Goal: Contribute content: Contribute content

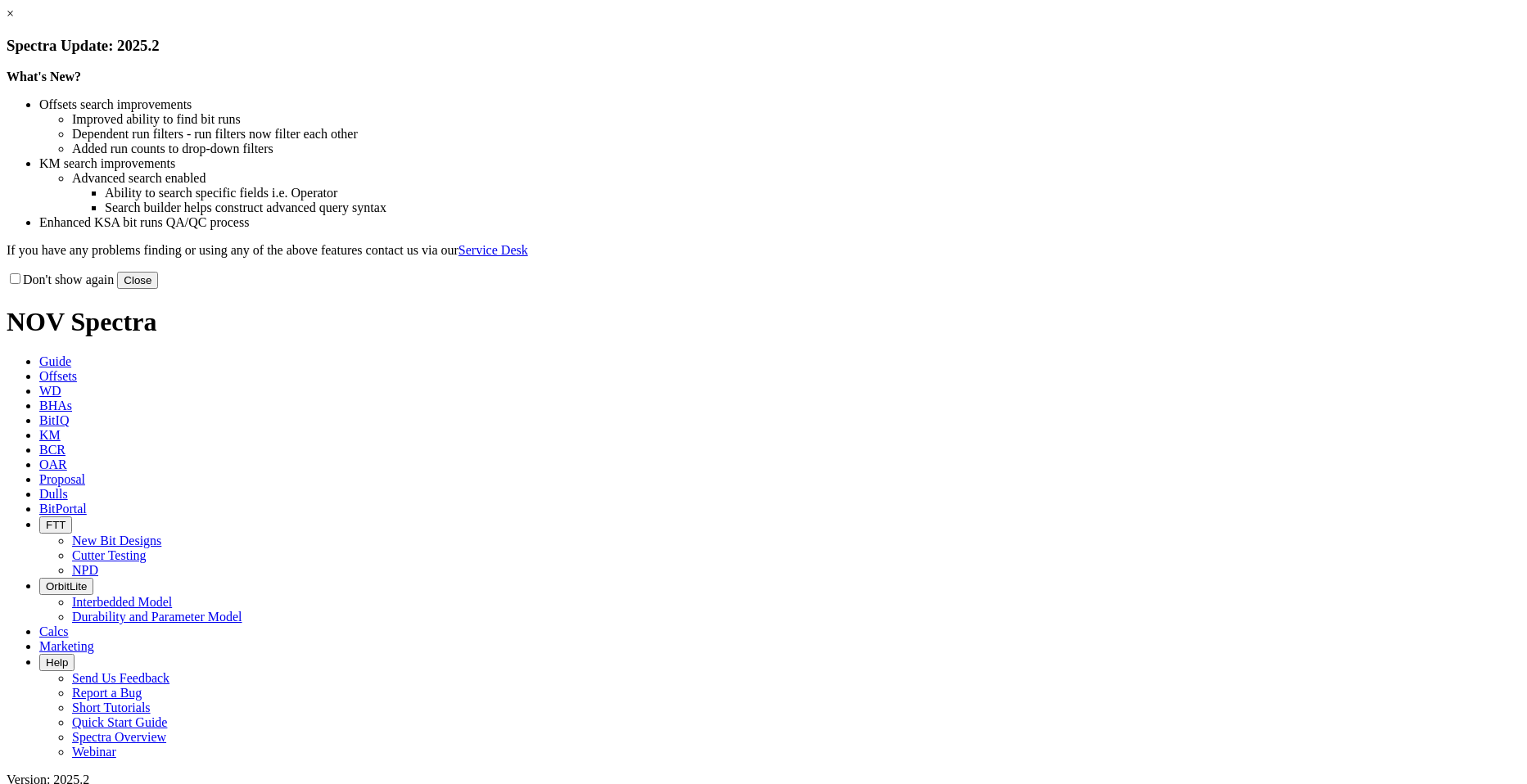
click at [158, 289] on button "Close" at bounding box center [137, 280] width 41 height 17
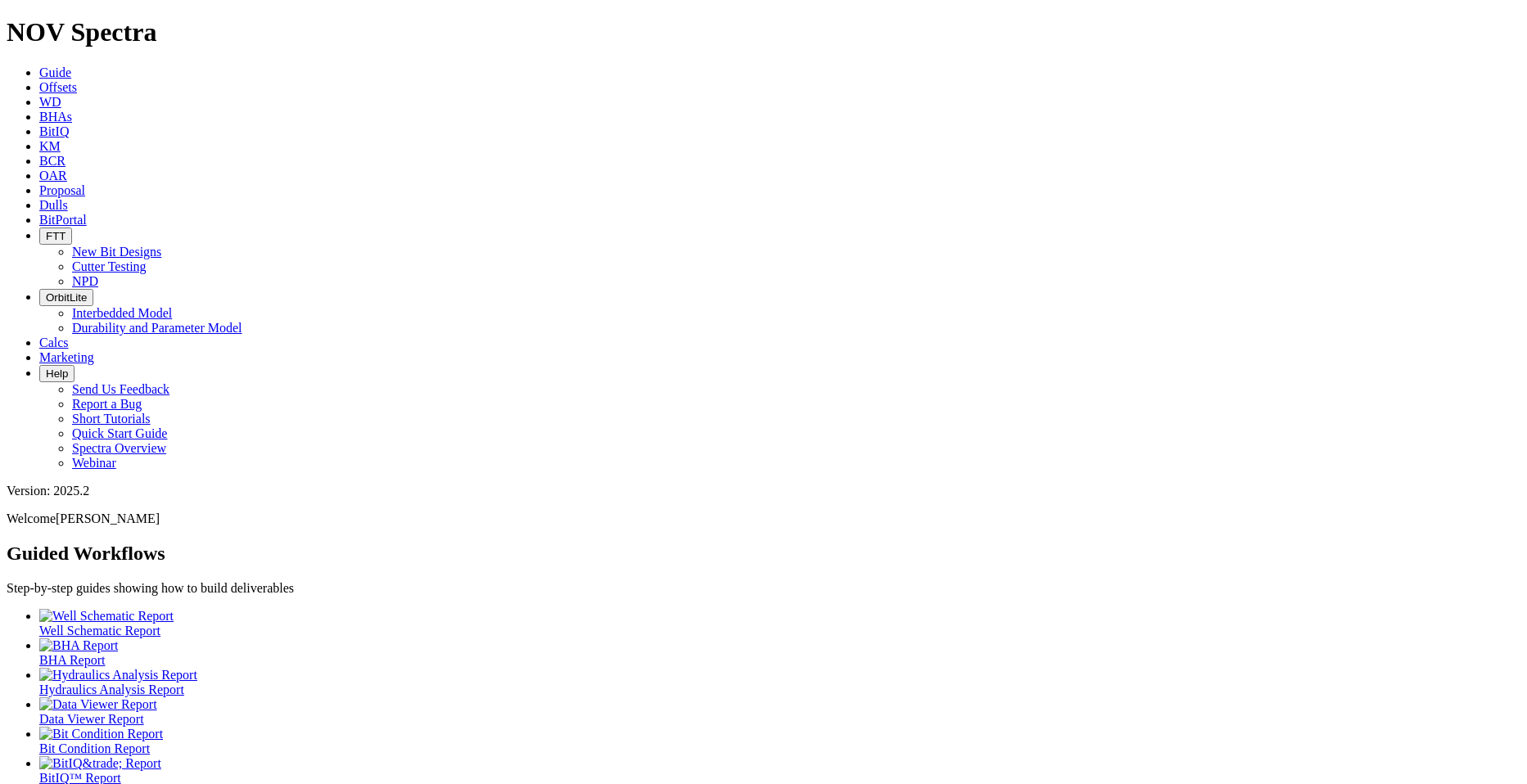
click at [68, 198] on link "Dulls" at bounding box center [53, 205] width 29 height 14
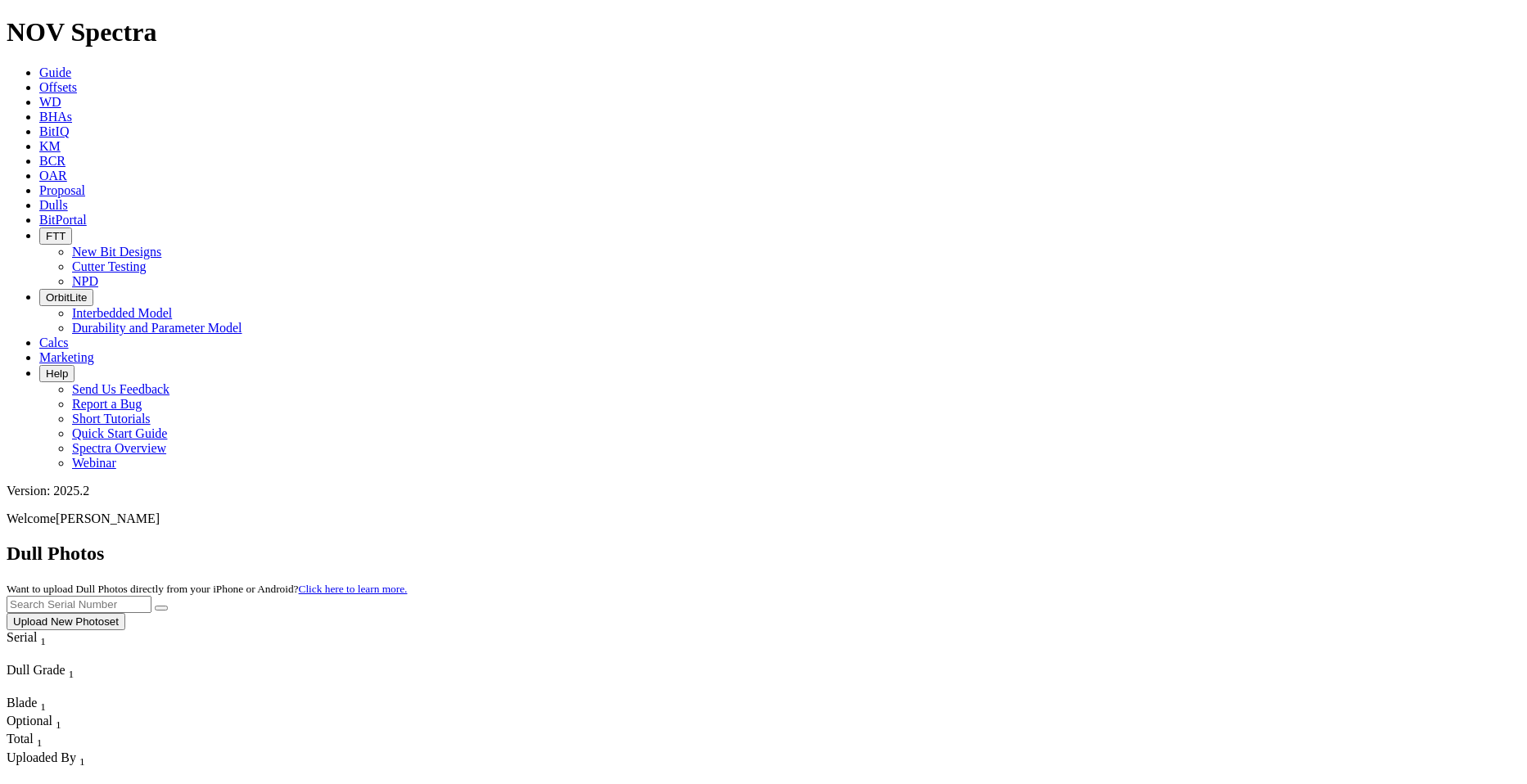
click at [151, 596] on input "text" at bounding box center [79, 605] width 145 height 17
type input "A322261"
click at [162, 609] on icon "submit" at bounding box center [162, 609] width 0 height 0
click at [125, 613] on button "Upload New Photoset" at bounding box center [66, 622] width 119 height 17
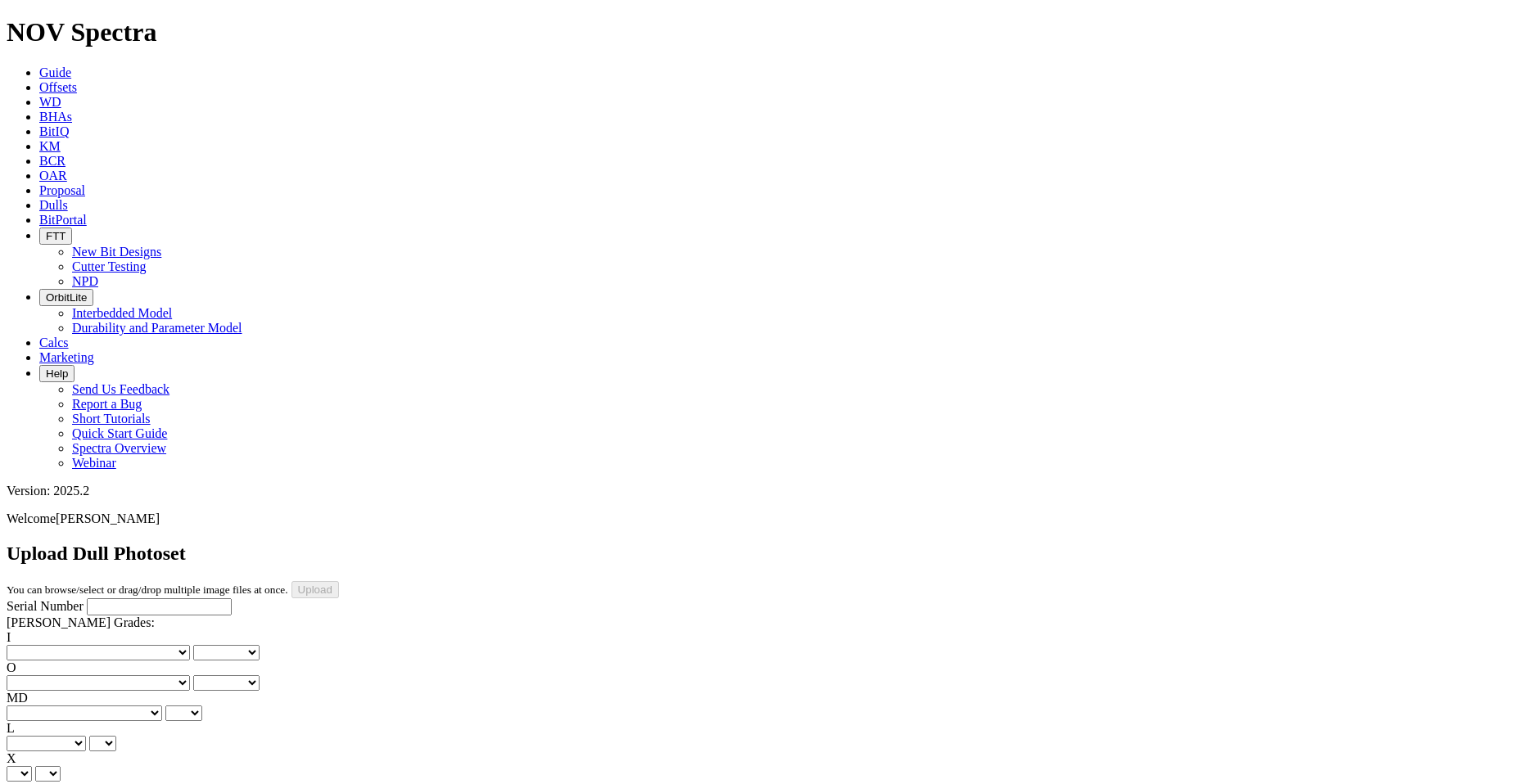
drag, startPoint x: 292, startPoint y: 267, endPoint x: 342, endPoint y: 628, distance: 364.4
